Goal: Information Seeking & Learning: Check status

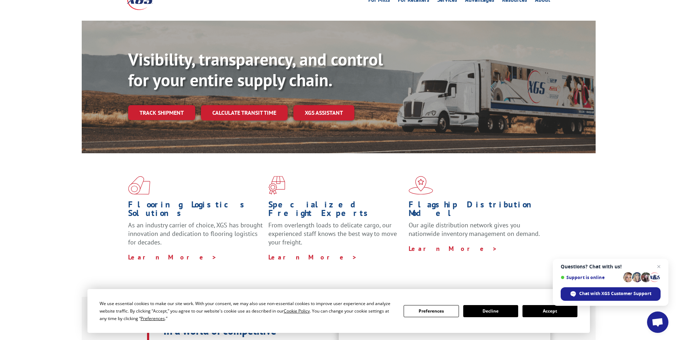
scroll to position [107, 0]
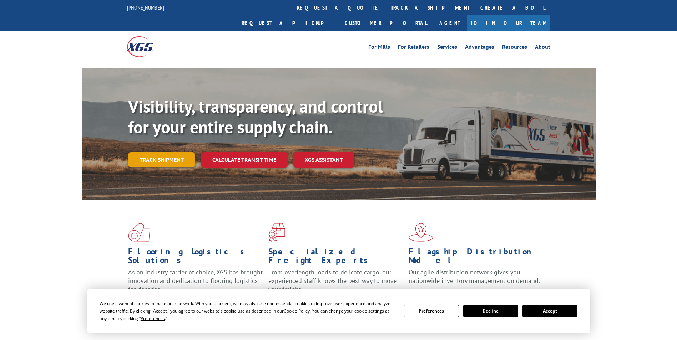
click at [163, 152] on link "Track shipment" at bounding box center [161, 159] width 67 height 15
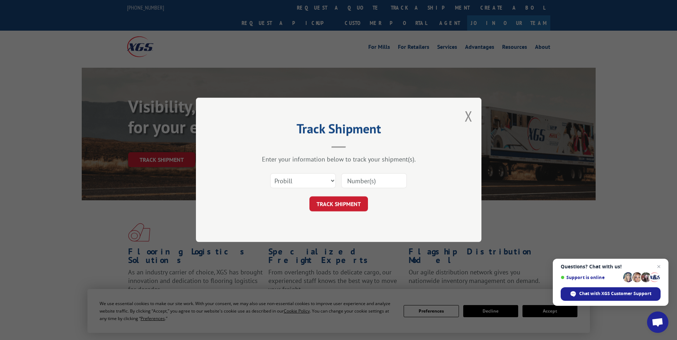
click at [349, 178] on input at bounding box center [374, 181] width 66 height 15
paste input "17691528"
type input "17691528"
click at [336, 202] on button "TRACK SHIPMENT" at bounding box center [338, 204] width 58 height 15
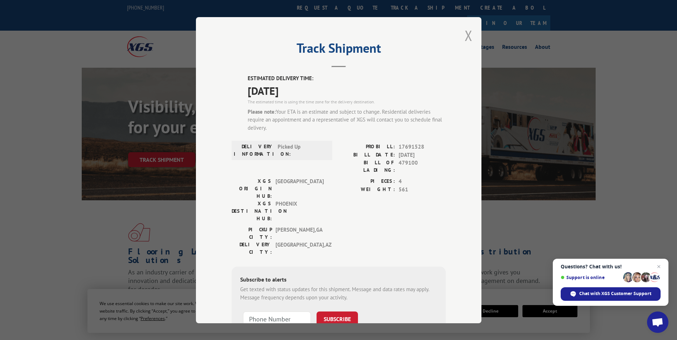
click at [464, 35] on button "Close modal" at bounding box center [468, 35] width 8 height 19
